Goal: Task Accomplishment & Management: Complete application form

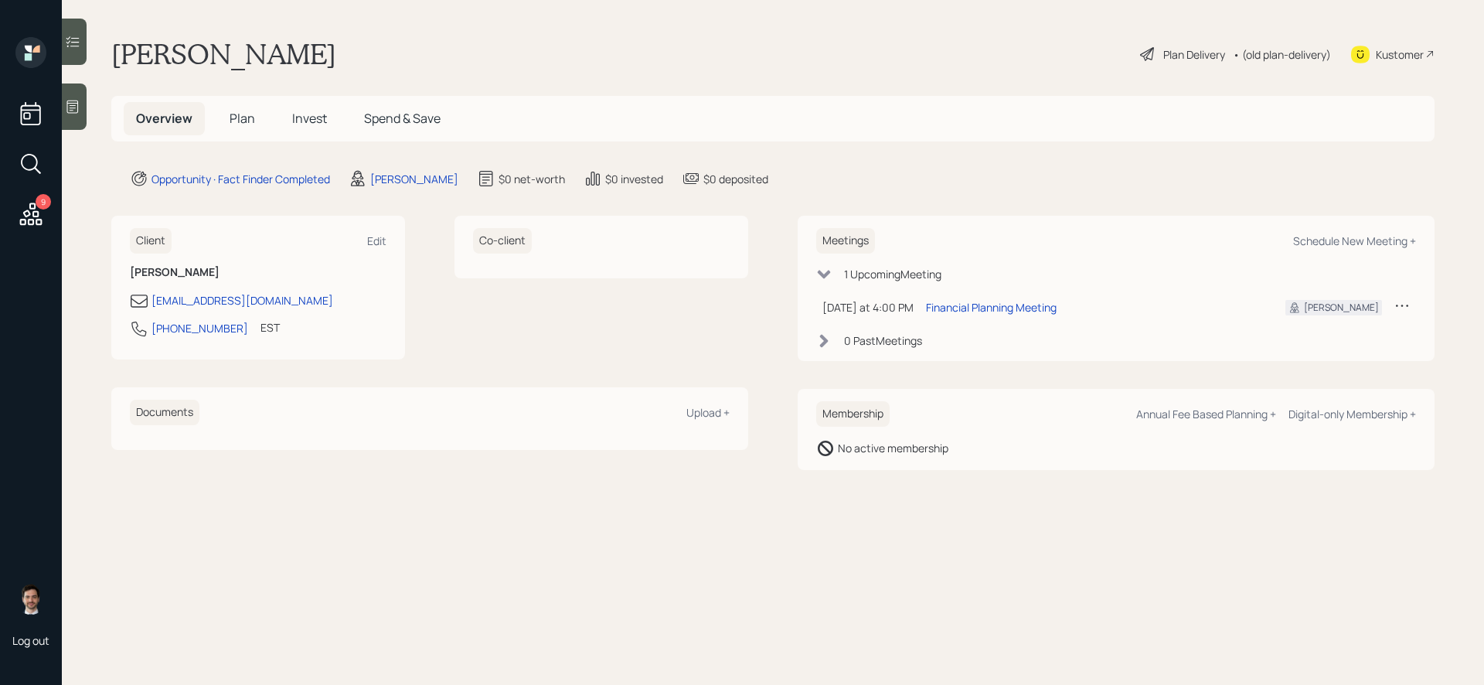
click at [72, 47] on icon at bounding box center [72, 41] width 15 height 15
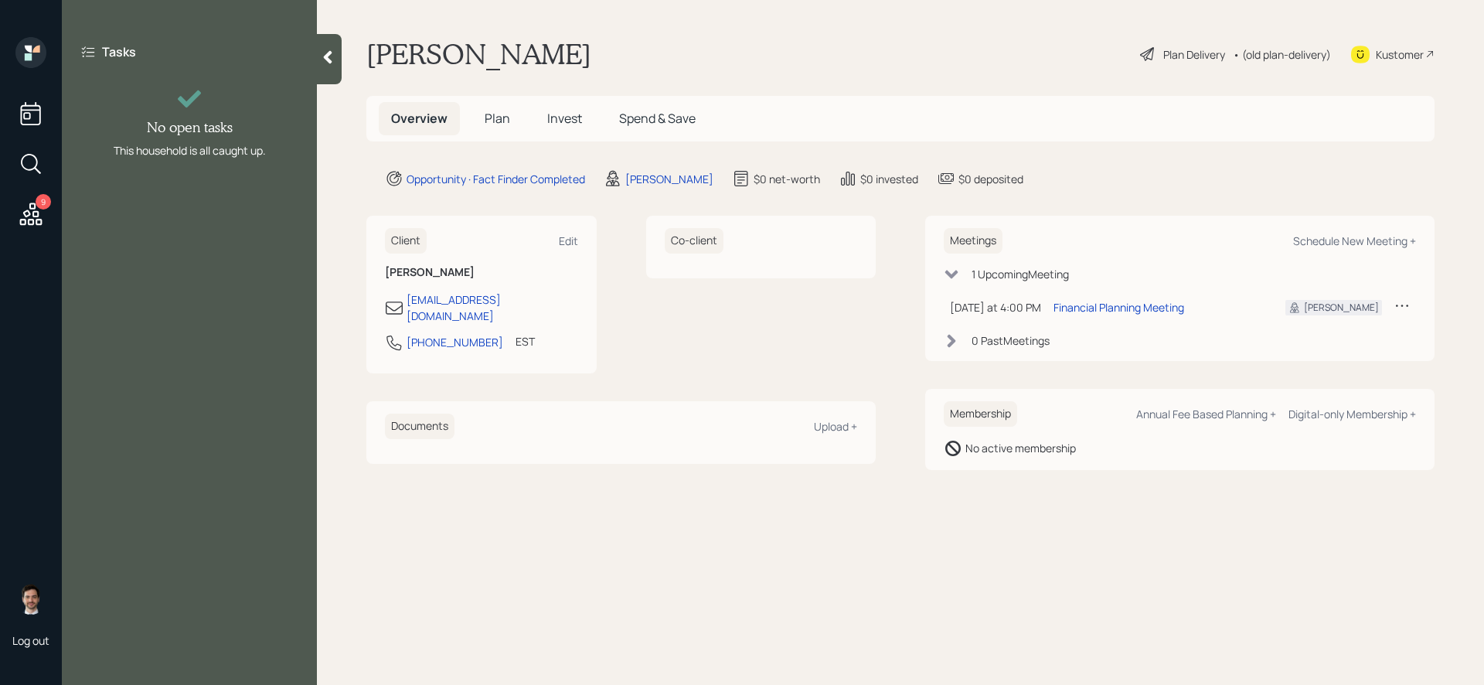
click at [332, 55] on icon at bounding box center [327, 56] width 15 height 15
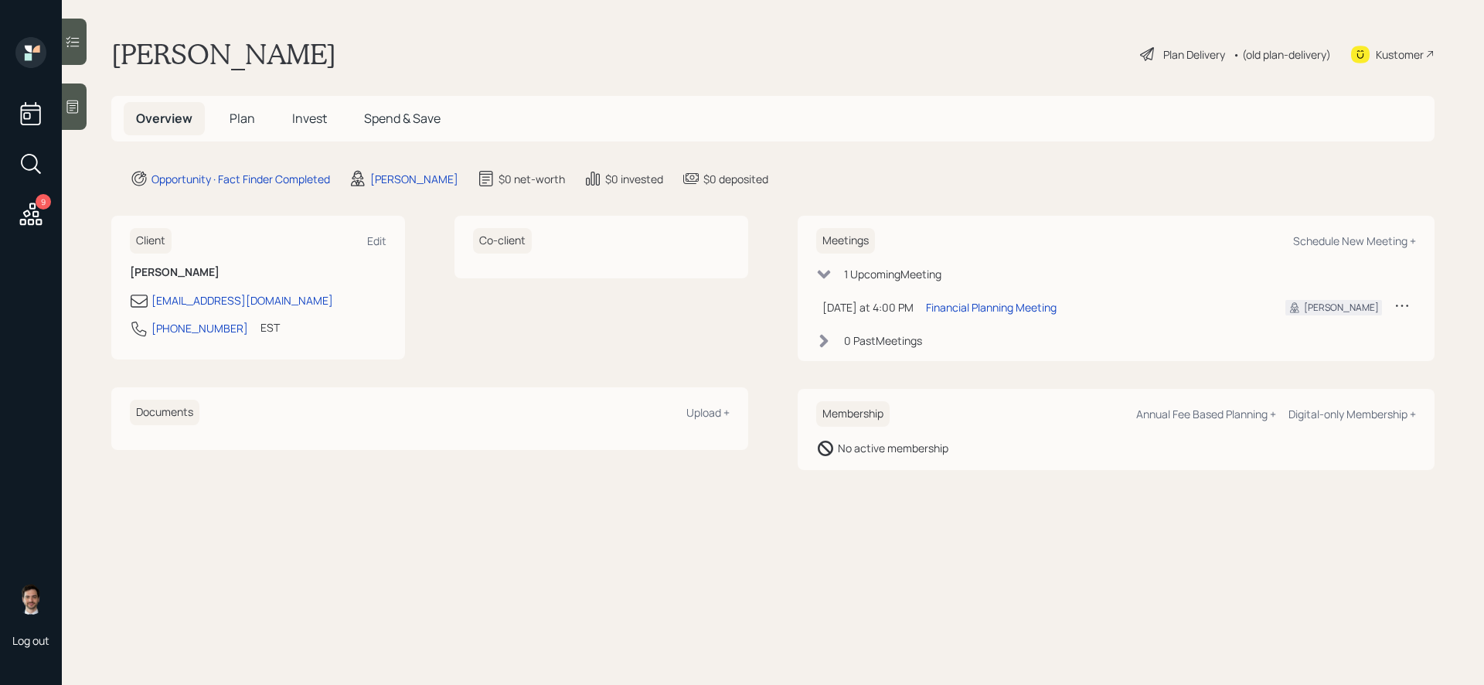
click at [73, 113] on icon at bounding box center [73, 106] width 12 height 13
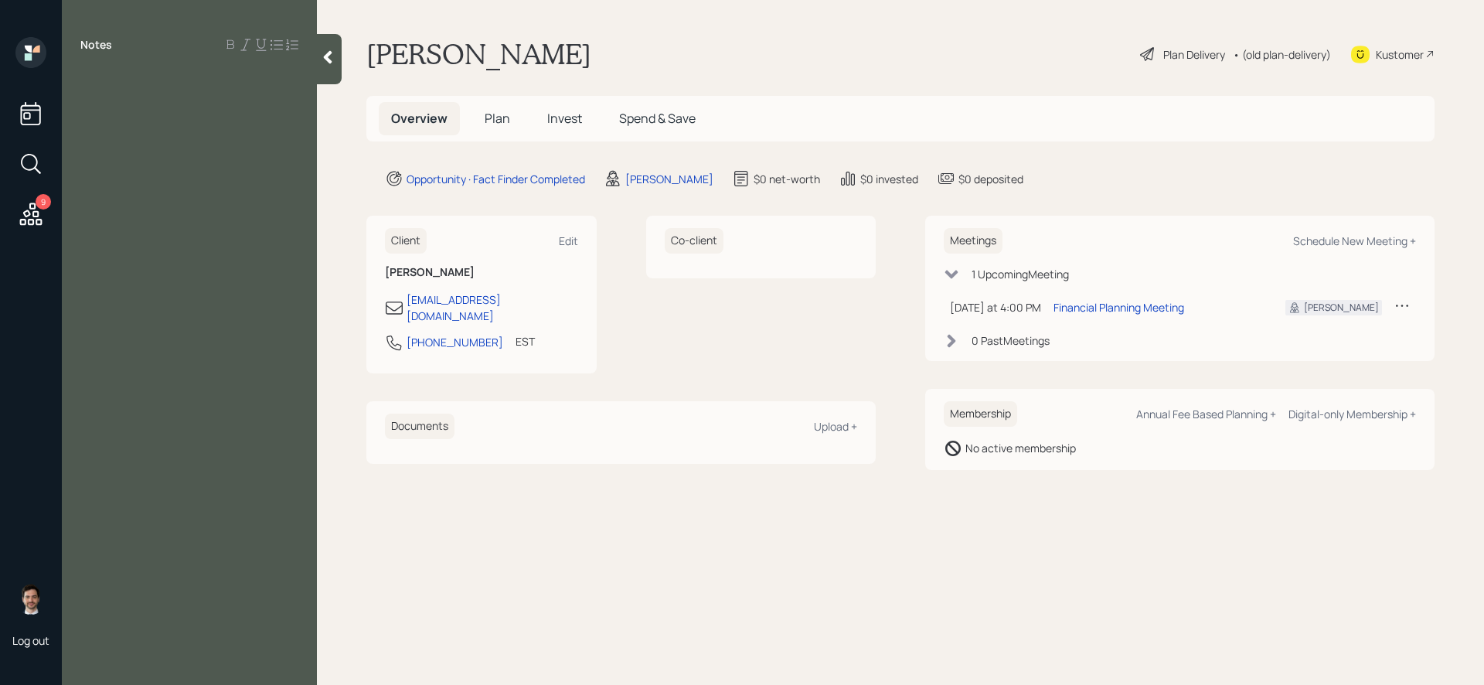
click at [169, 125] on div "Notes" at bounding box center [189, 351] width 255 height 629
click at [129, 100] on div "Notes" at bounding box center [189, 351] width 255 height 629
click at [105, 80] on div at bounding box center [189, 79] width 218 height 17
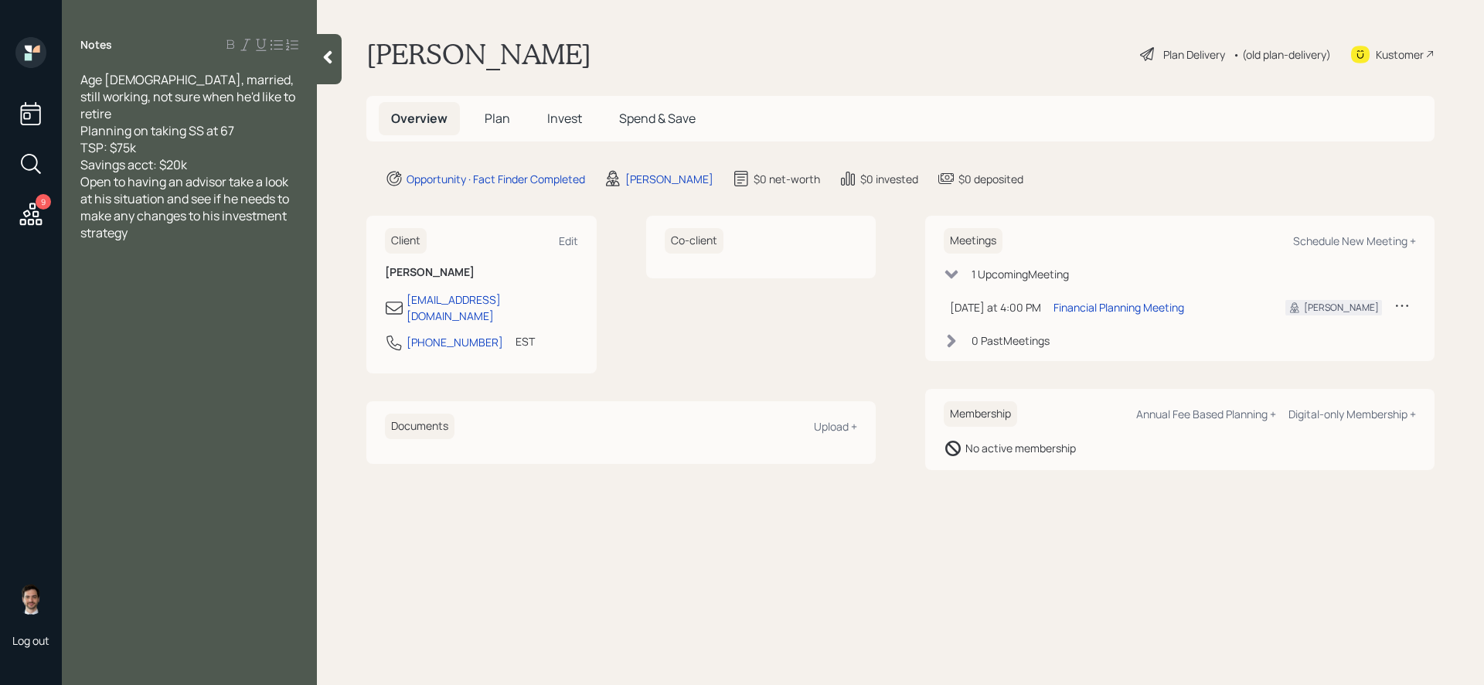
click at [333, 53] on icon at bounding box center [327, 56] width 15 height 15
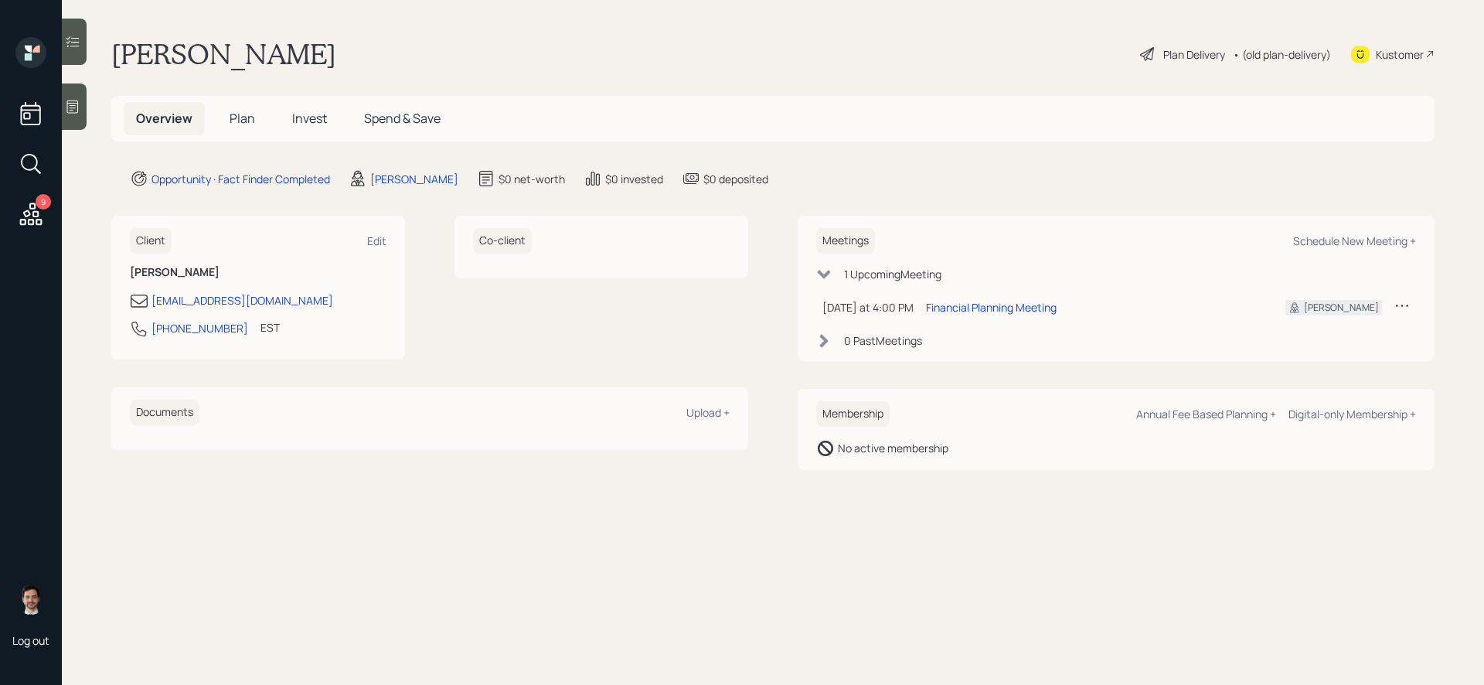
click at [236, 114] on span "Plan" at bounding box center [243, 118] width 26 height 17
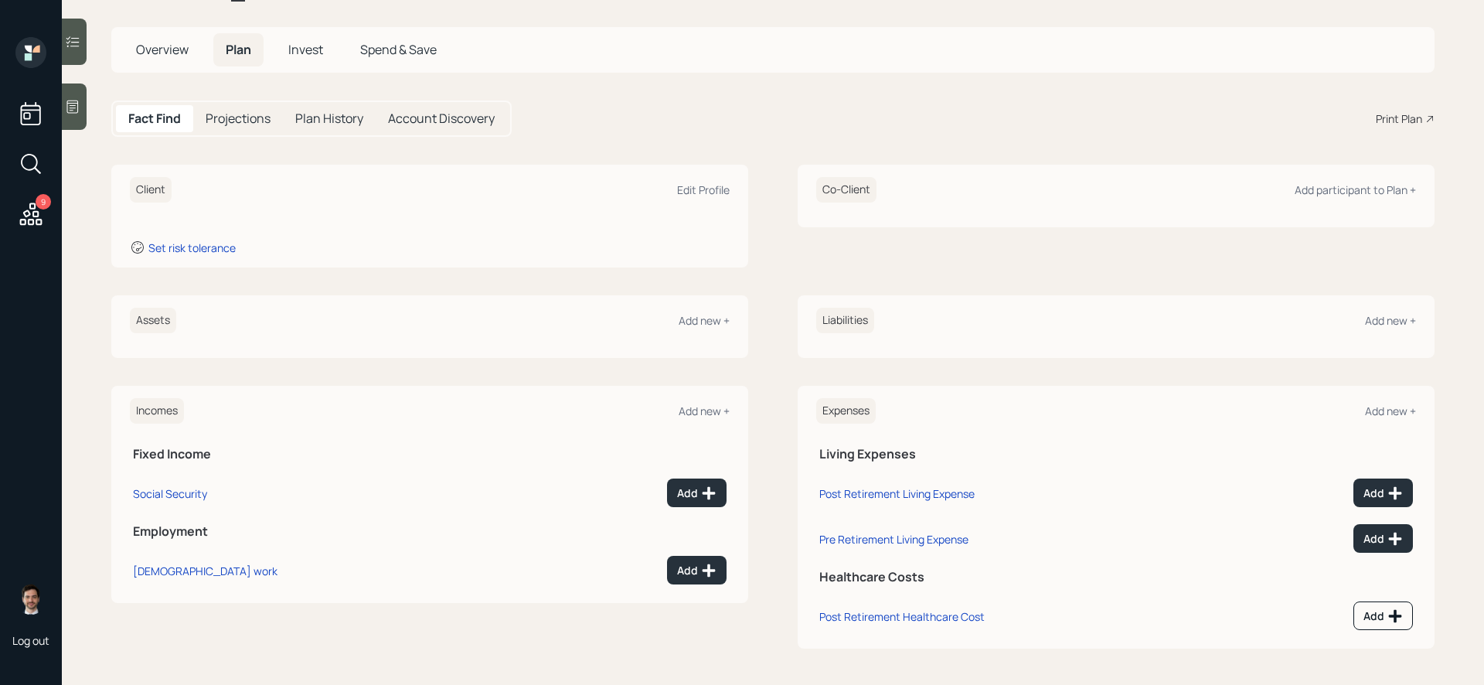
scroll to position [70, 0]
click at [699, 320] on div "Add new +" at bounding box center [703, 319] width 51 height 15
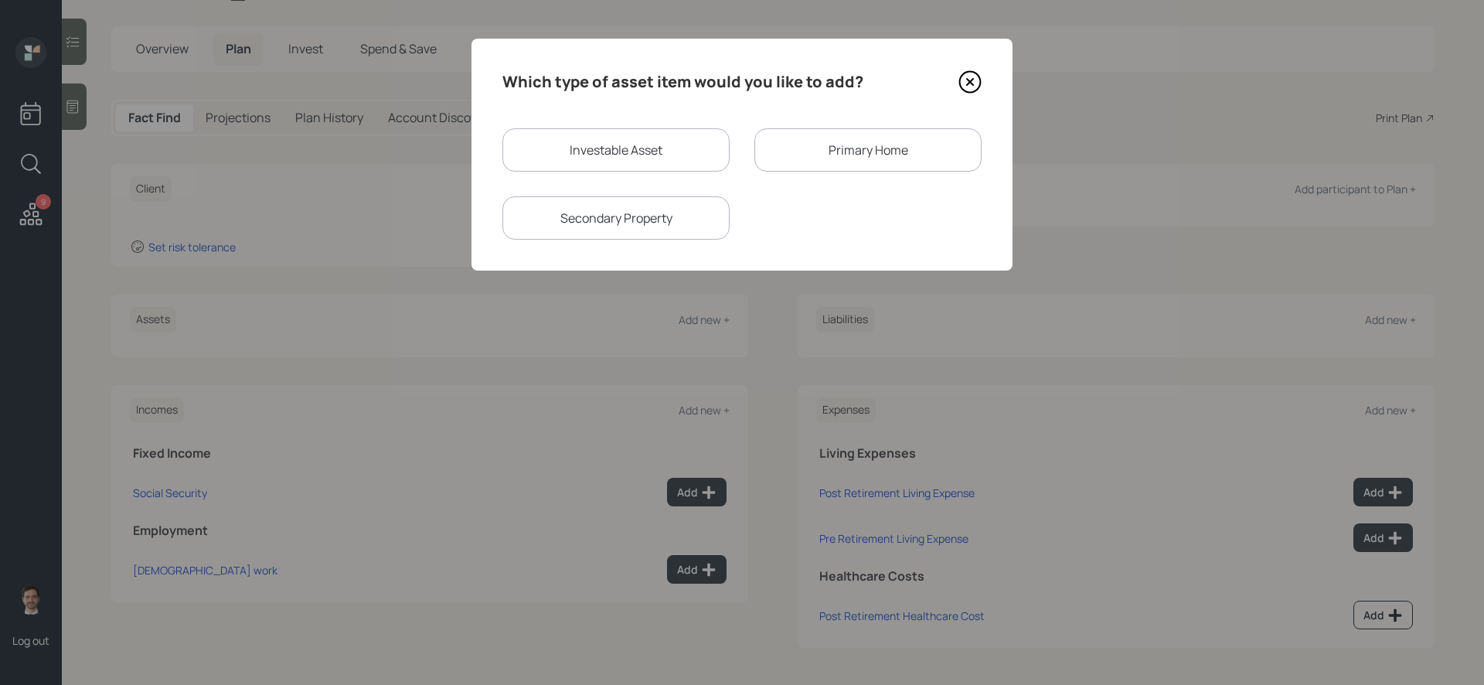
click at [651, 160] on div "Investable Asset" at bounding box center [615, 149] width 227 height 43
select select "taxable"
select select "balanced"
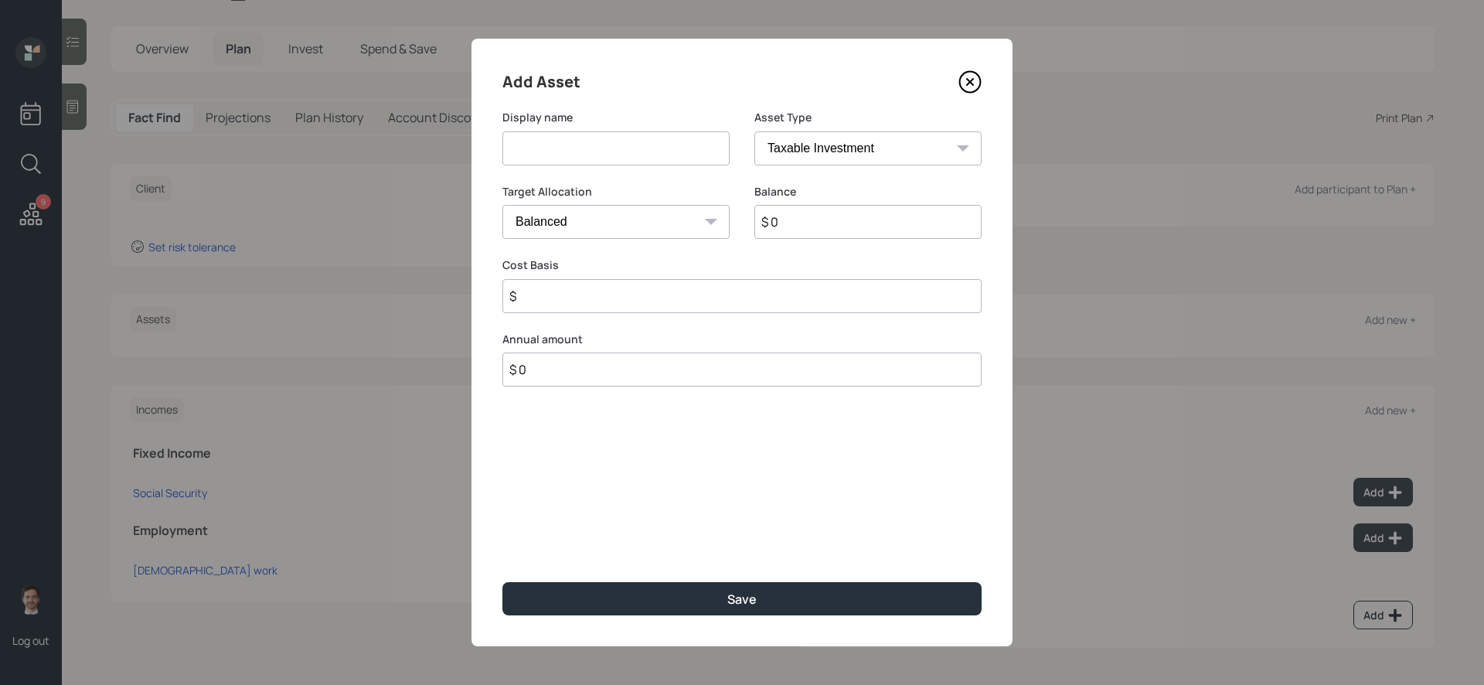
click at [962, 86] on icon at bounding box center [969, 81] width 23 height 23
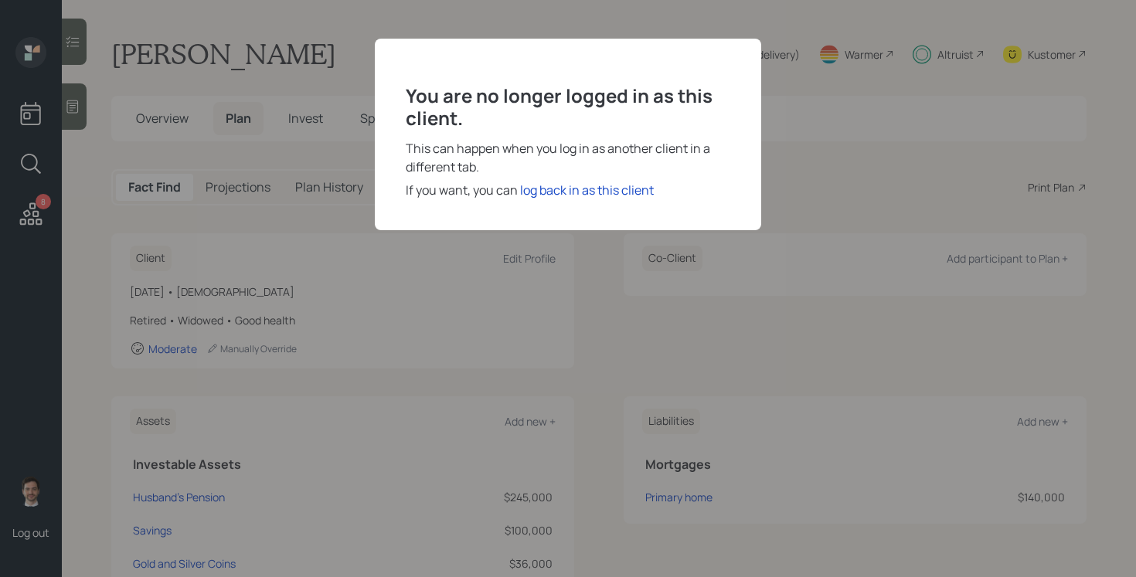
scroll to position [178, 0]
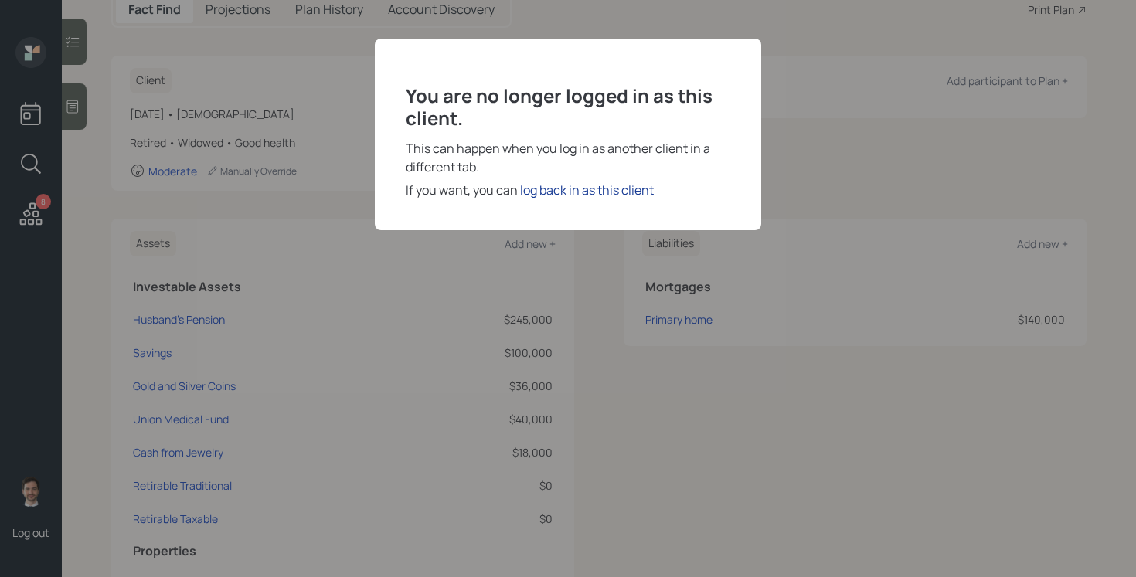
click at [552, 195] on div "log back in as this client" at bounding box center [587, 190] width 134 height 19
